Goal: Navigation & Orientation: Find specific page/section

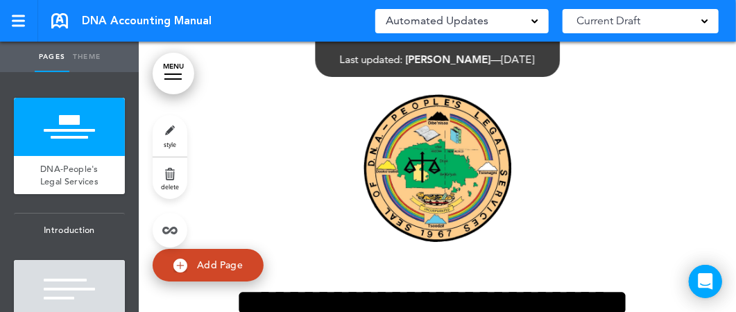
click at [17, 21] on div at bounding box center [18, 21] width 13 height 2
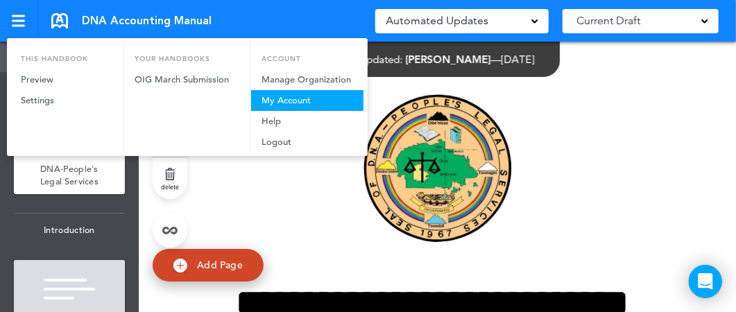
click at [268, 101] on link "My Account" at bounding box center [307, 100] width 112 height 21
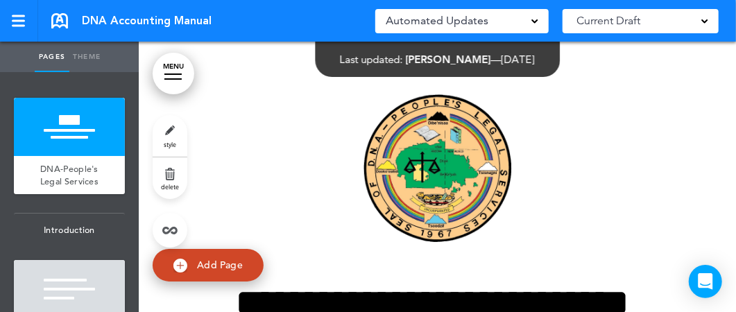
click at [706, 20] on span at bounding box center [704, 20] width 7 height 7
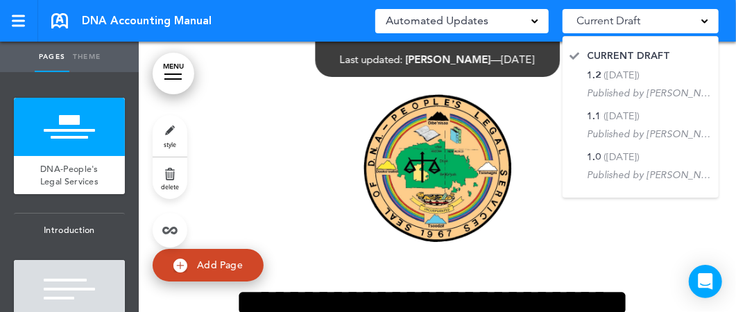
click at [706, 20] on span at bounding box center [704, 20] width 7 height 7
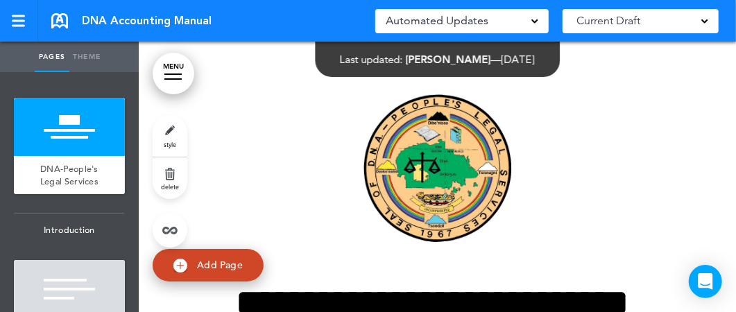
click at [535, 19] on span at bounding box center [534, 20] width 7 height 7
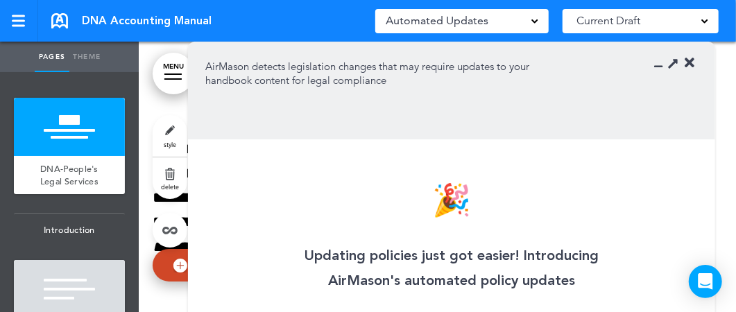
scroll to position [593, 0]
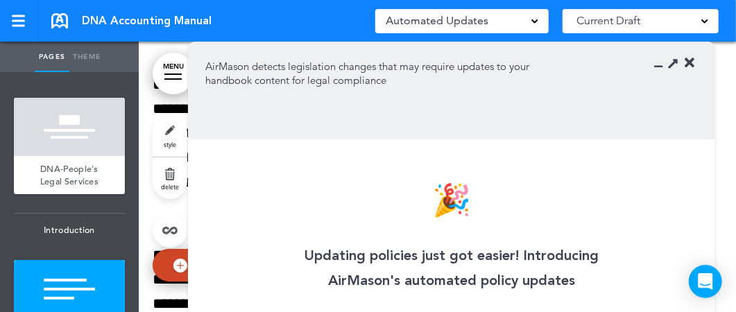
click at [687, 62] on icon at bounding box center [690, 63] width 10 height 14
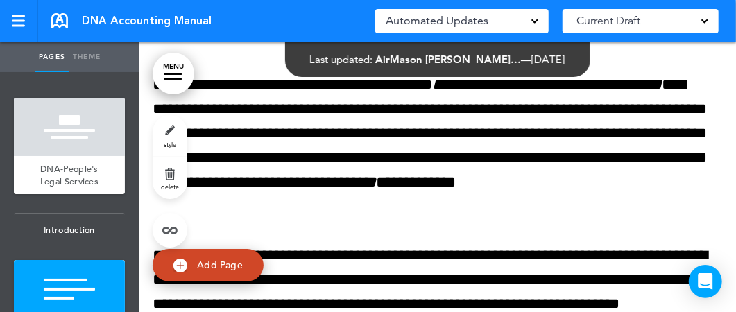
scroll to position [0, 0]
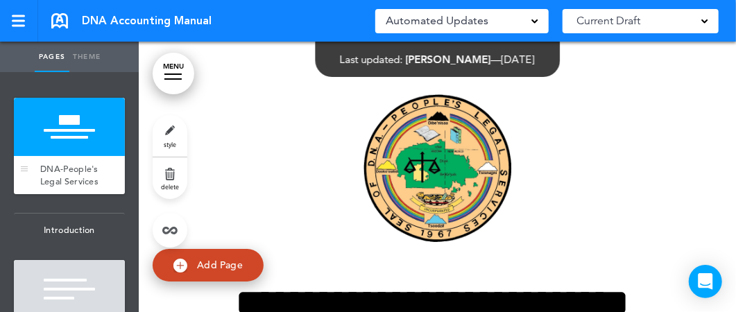
click at [74, 134] on div at bounding box center [69, 127] width 111 height 58
click at [174, 69] on link "MENU" at bounding box center [174, 74] width 42 height 42
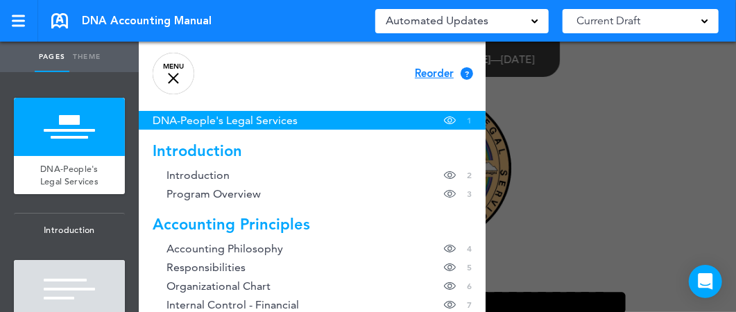
click at [171, 74] on link "MENU" at bounding box center [174, 74] width 42 height 42
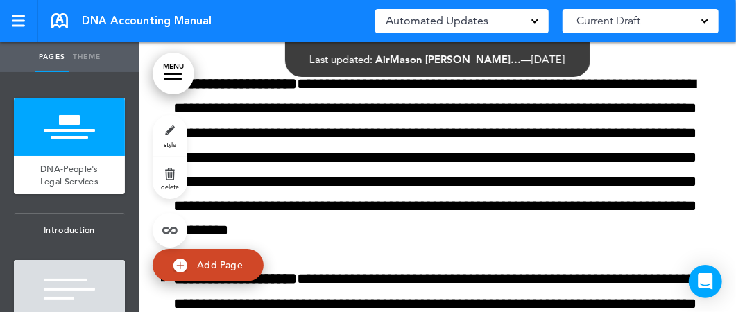
scroll to position [4256, 0]
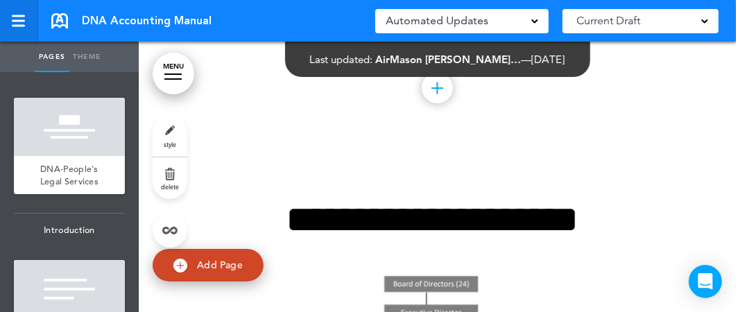
click at [19, 23] on div at bounding box center [18, 21] width 12 height 12
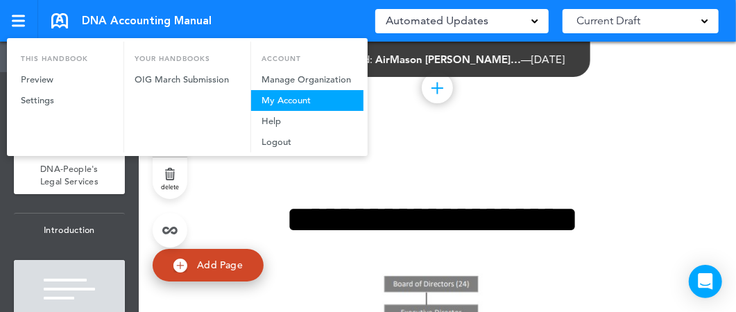
click at [285, 99] on link "My Account" at bounding box center [307, 100] width 112 height 21
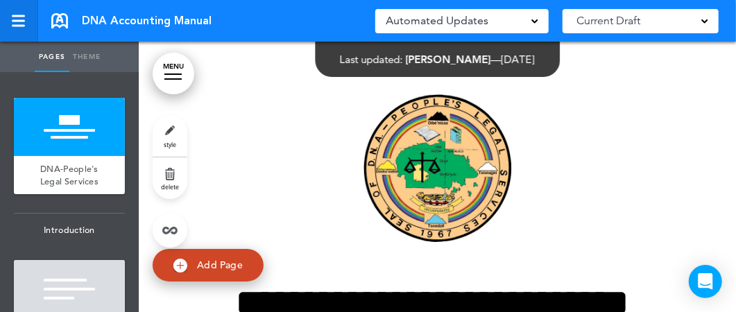
click at [20, 23] on div at bounding box center [18, 21] width 12 height 12
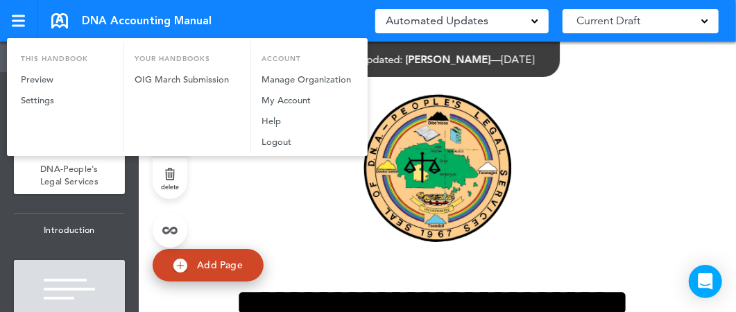
click at [22, 25] on div at bounding box center [368, 156] width 736 height 312
